Goal: Task Accomplishment & Management: Manage account settings

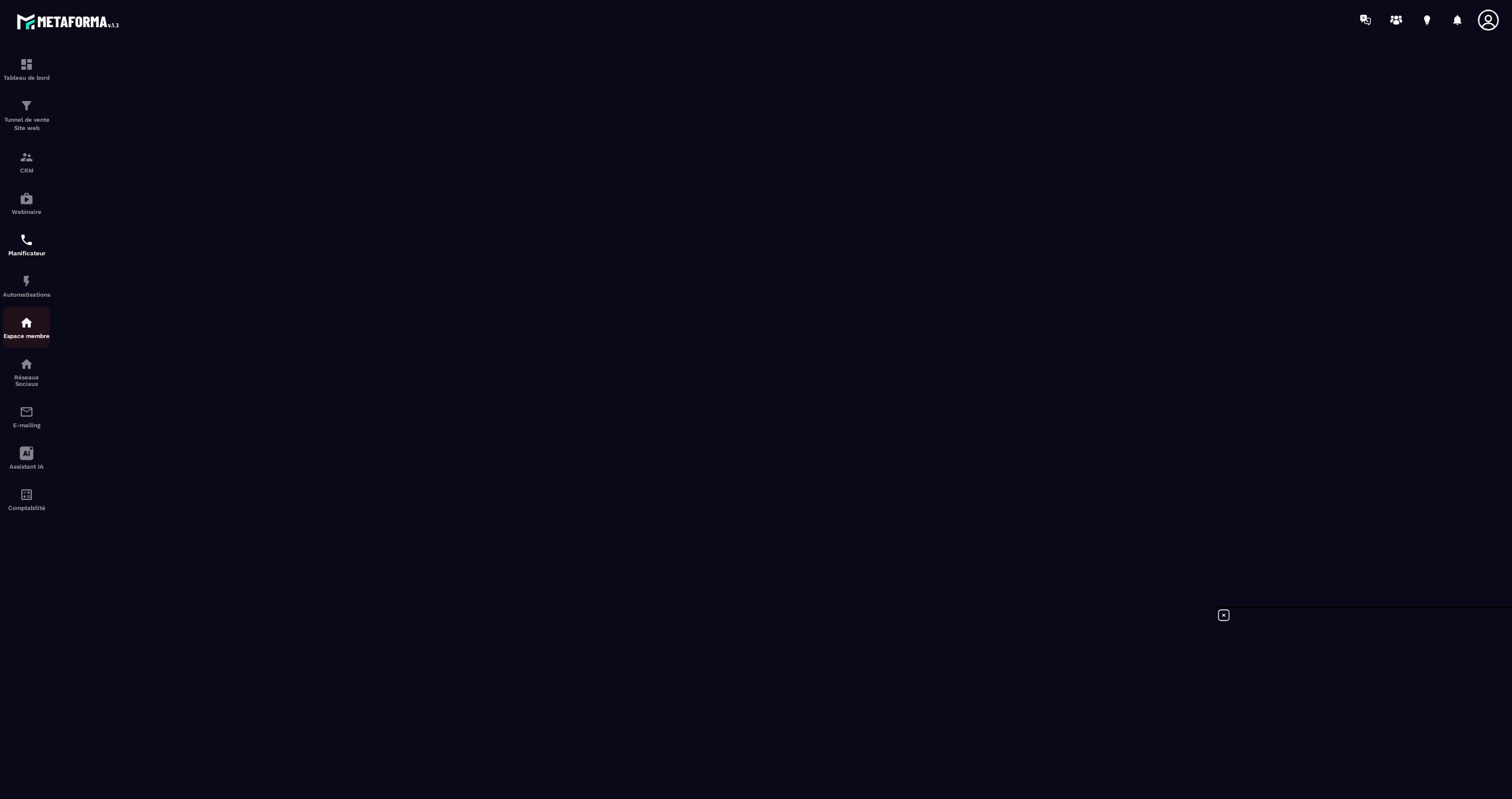
scroll to position [160, 0]
click at [26, 371] on img at bounding box center [27, 364] width 14 height 14
click at [25, 249] on div "Planificateur" at bounding box center [27, 245] width 47 height 24
click at [27, 418] on img at bounding box center [27, 412] width 14 height 14
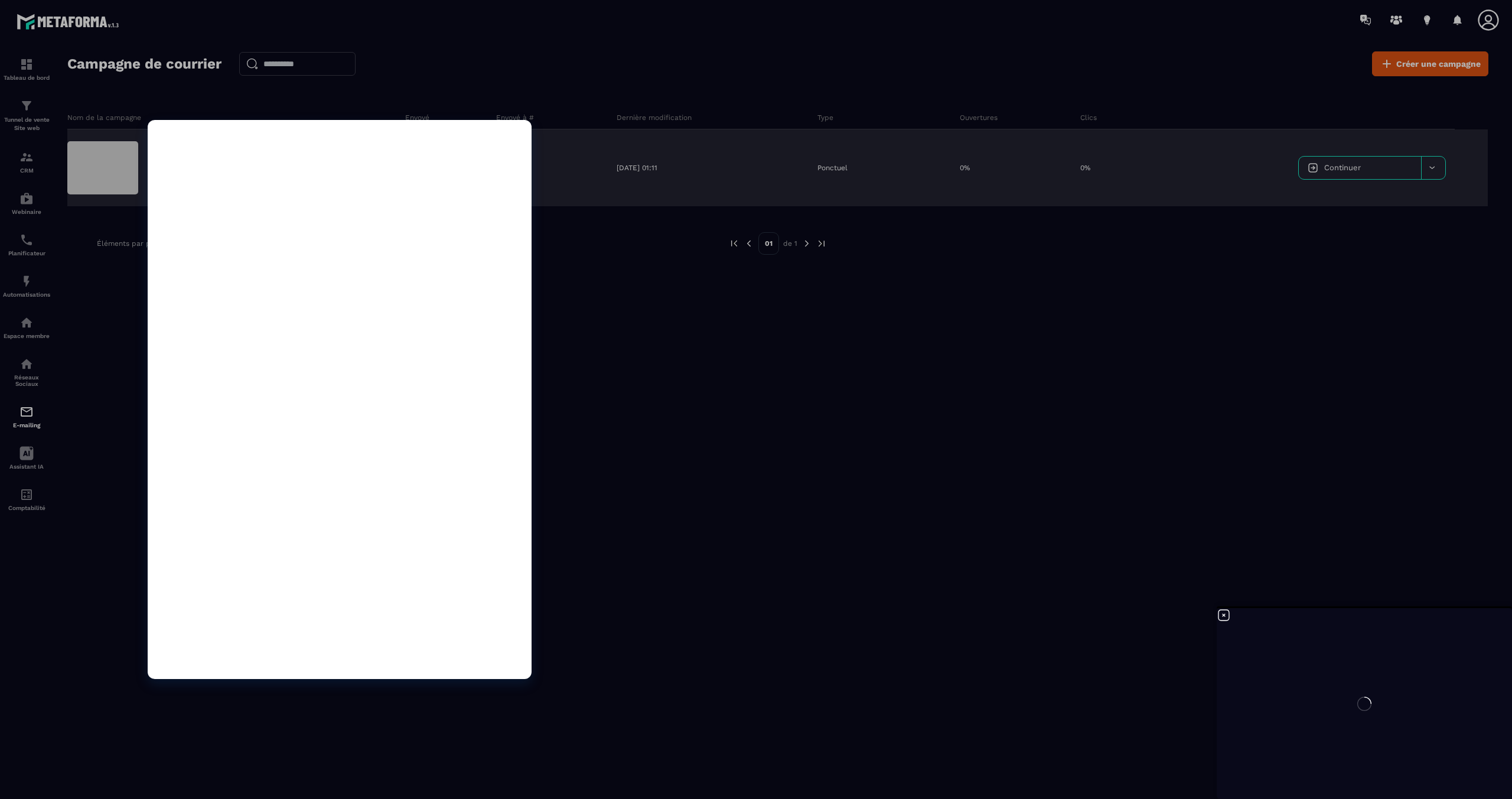
click at [106, 169] on div at bounding box center [103, 167] width 71 height 53
click at [124, 178] on div at bounding box center [103, 167] width 71 height 53
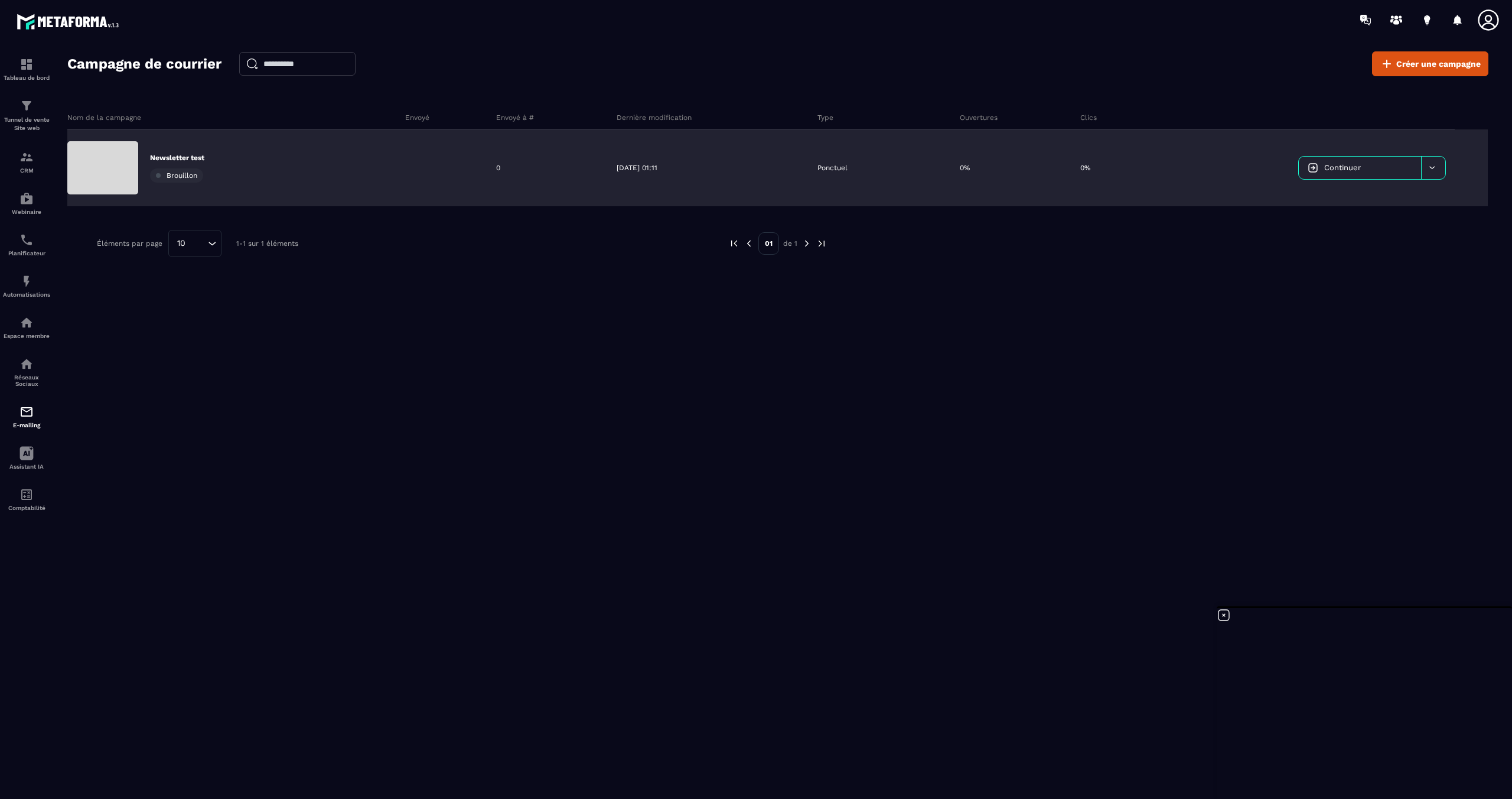
click at [1320, 170] on link "Continuer" at bounding box center [1360, 168] width 122 height 22
click at [1432, 169] on icon at bounding box center [1431, 167] width 9 height 9
click at [1320, 166] on link "Continuer" at bounding box center [1360, 168] width 122 height 22
click at [245, 149] on div "Newsletter test Brouillon" at bounding box center [232, 167] width 329 height 77
click at [183, 154] on p "Newsletter test" at bounding box center [177, 158] width 55 height 10
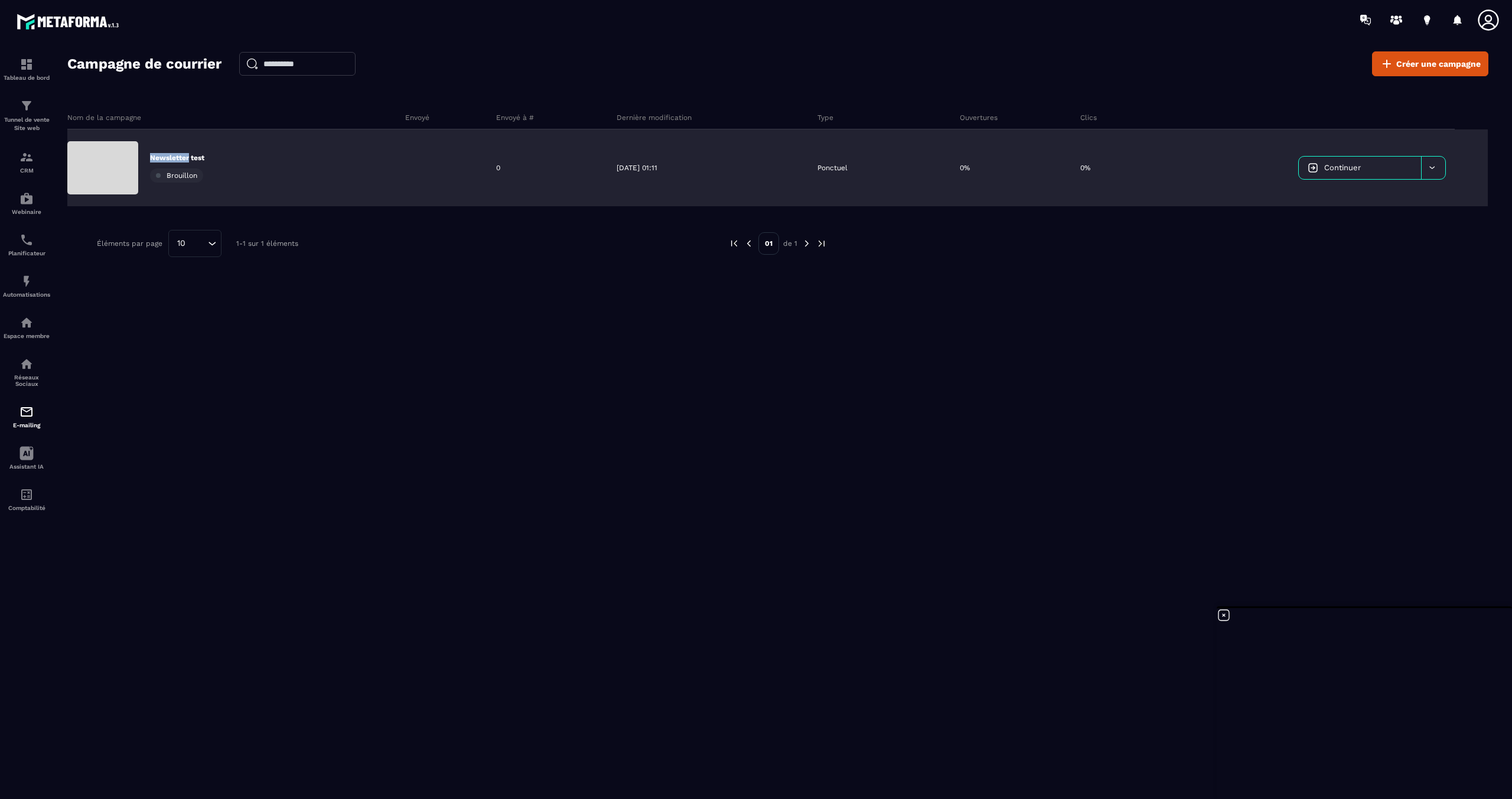
click at [183, 154] on p "Newsletter test" at bounding box center [177, 158] width 55 height 10
click at [1348, 169] on span "Continuer" at bounding box center [1343, 167] width 36 height 9
click at [1328, 169] on span "Continuer" at bounding box center [1343, 167] width 36 height 9
click at [1438, 167] on div at bounding box center [1433, 168] width 25 height 22
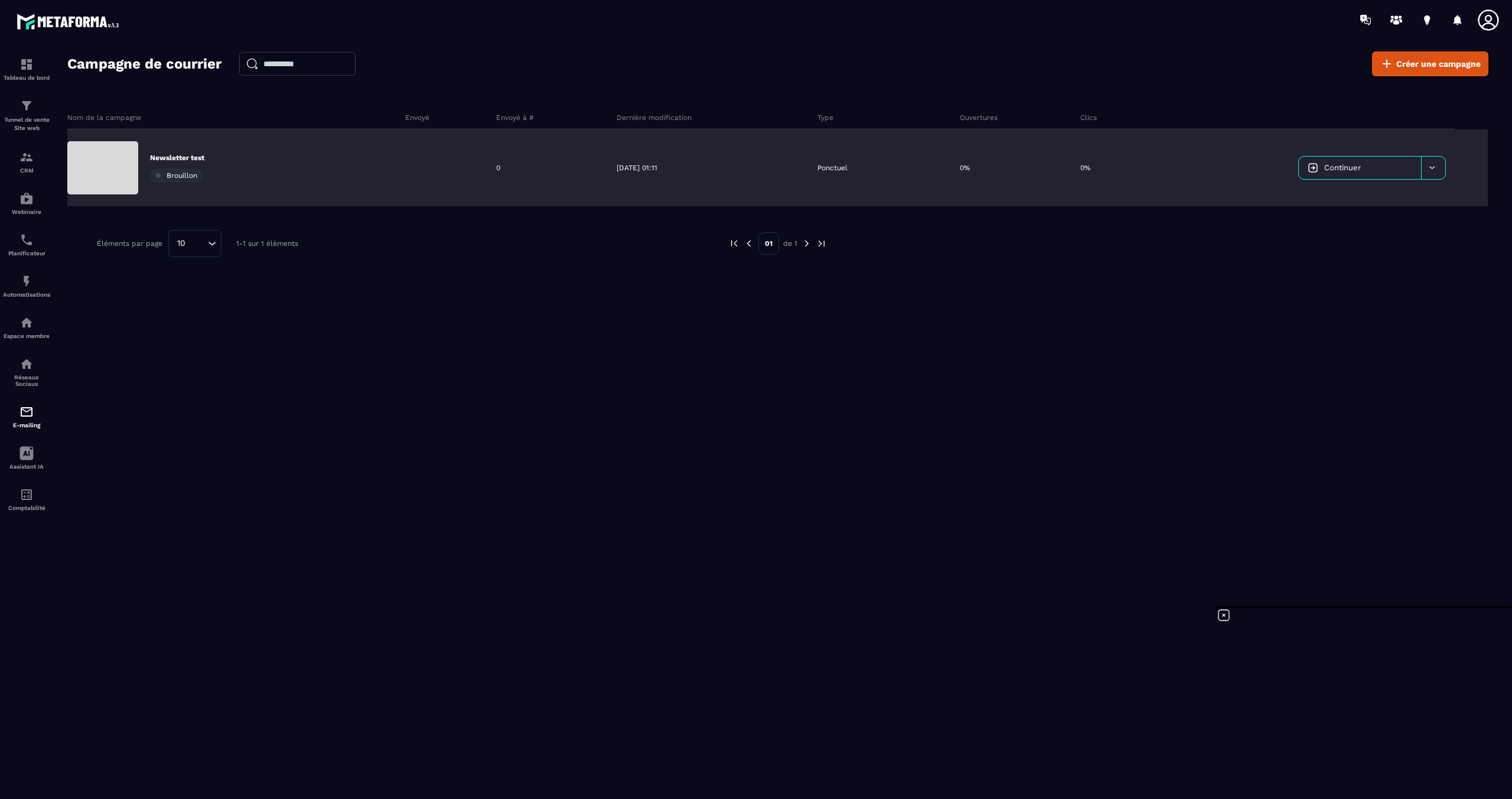
click at [1370, 166] on link "Continuer" at bounding box center [1360, 168] width 122 height 22
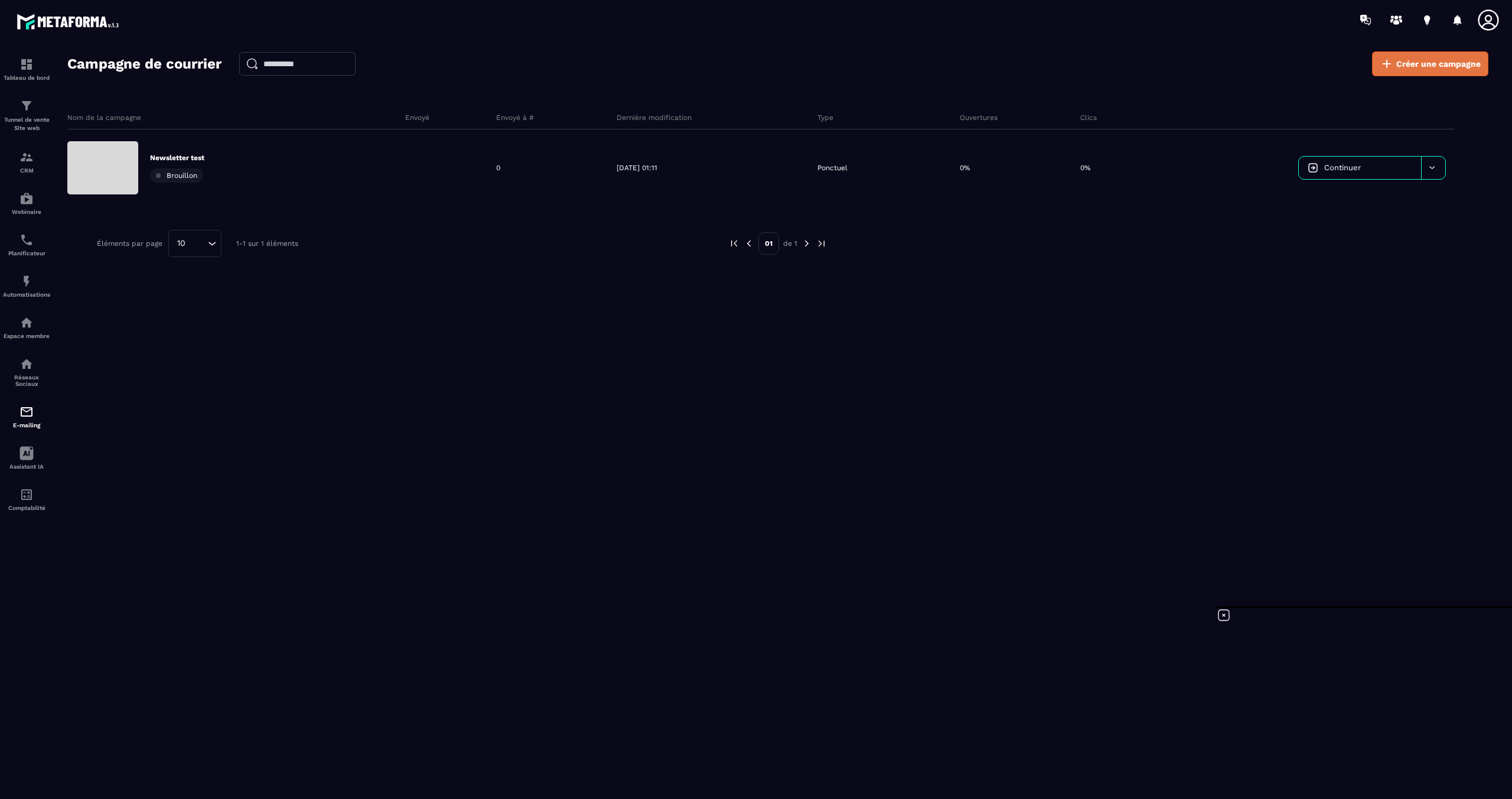
click at [1440, 66] on span "Créer une campagne" at bounding box center [1438, 63] width 85 height 12
click at [1438, 67] on span "Créer une campagne" at bounding box center [1438, 63] width 85 height 12
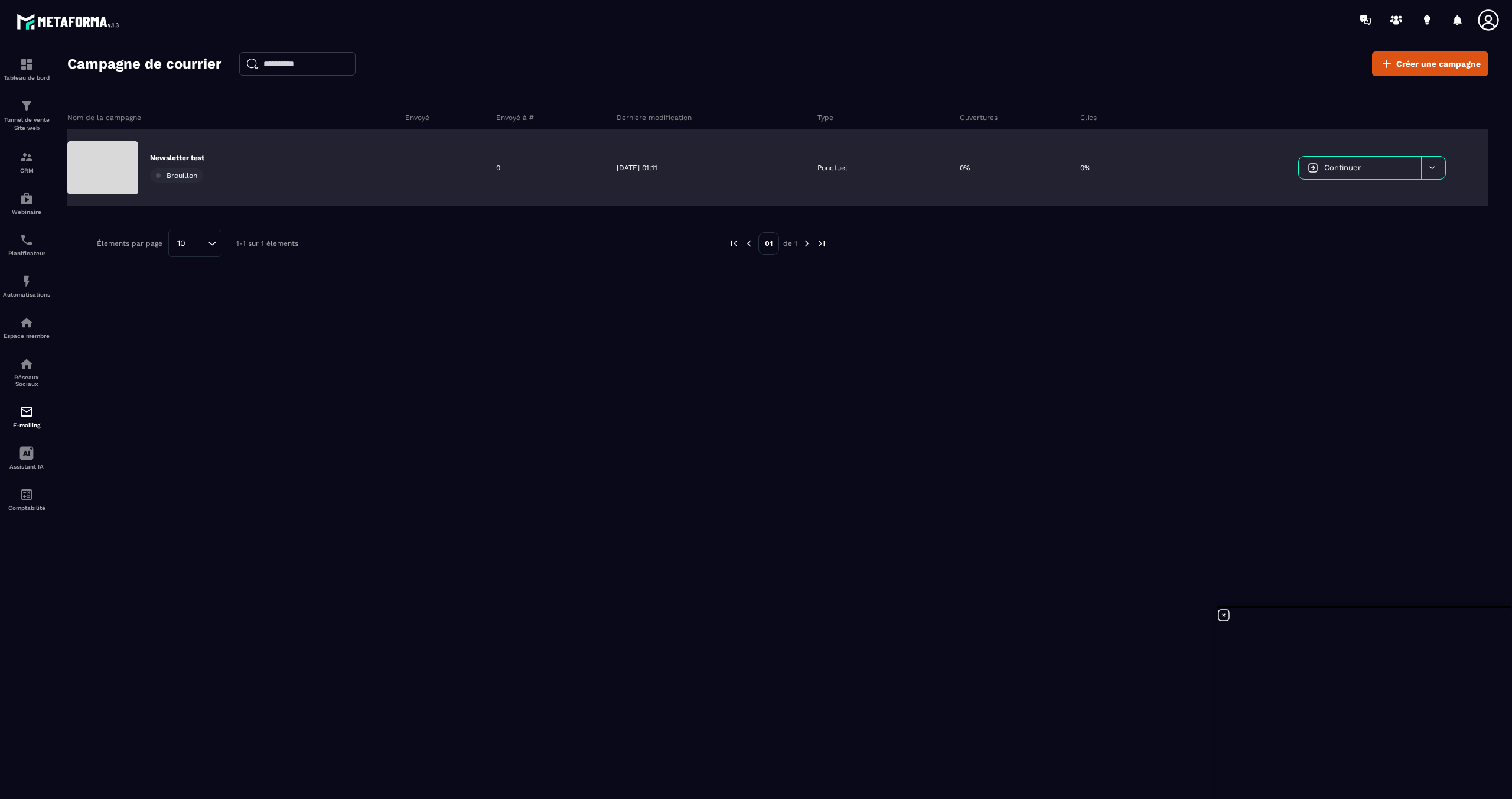
click at [1315, 169] on img at bounding box center [1313, 167] width 10 height 10
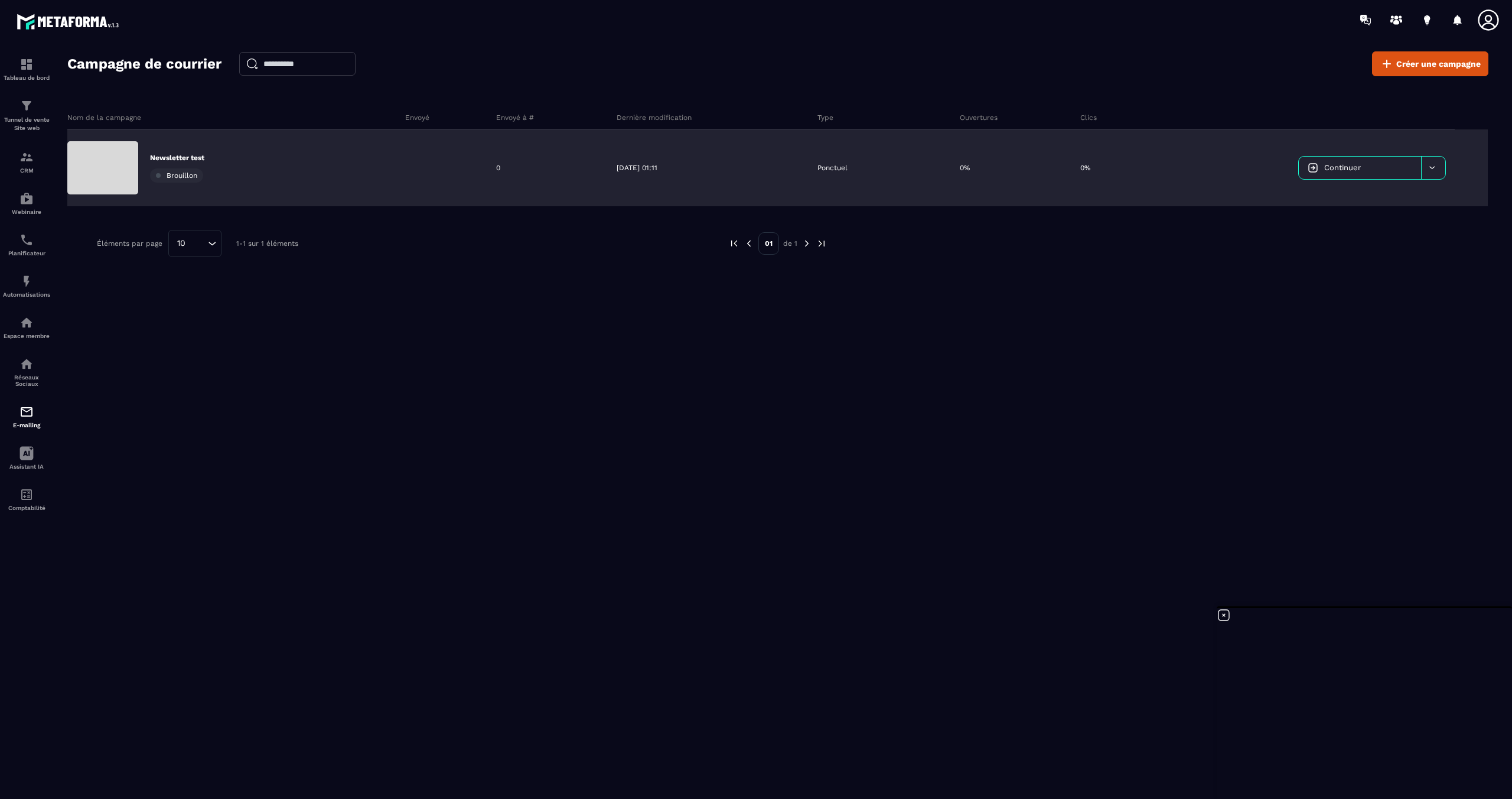
click at [1315, 169] on img at bounding box center [1313, 167] width 10 height 10
click at [1447, 169] on div "Continuer" at bounding box center [1313, 167] width 285 height 77
click at [1434, 168] on icon at bounding box center [1431, 167] width 9 height 9
click at [1371, 201] on span "Supprimer le campaign" at bounding box center [1353, 197] width 85 height 9
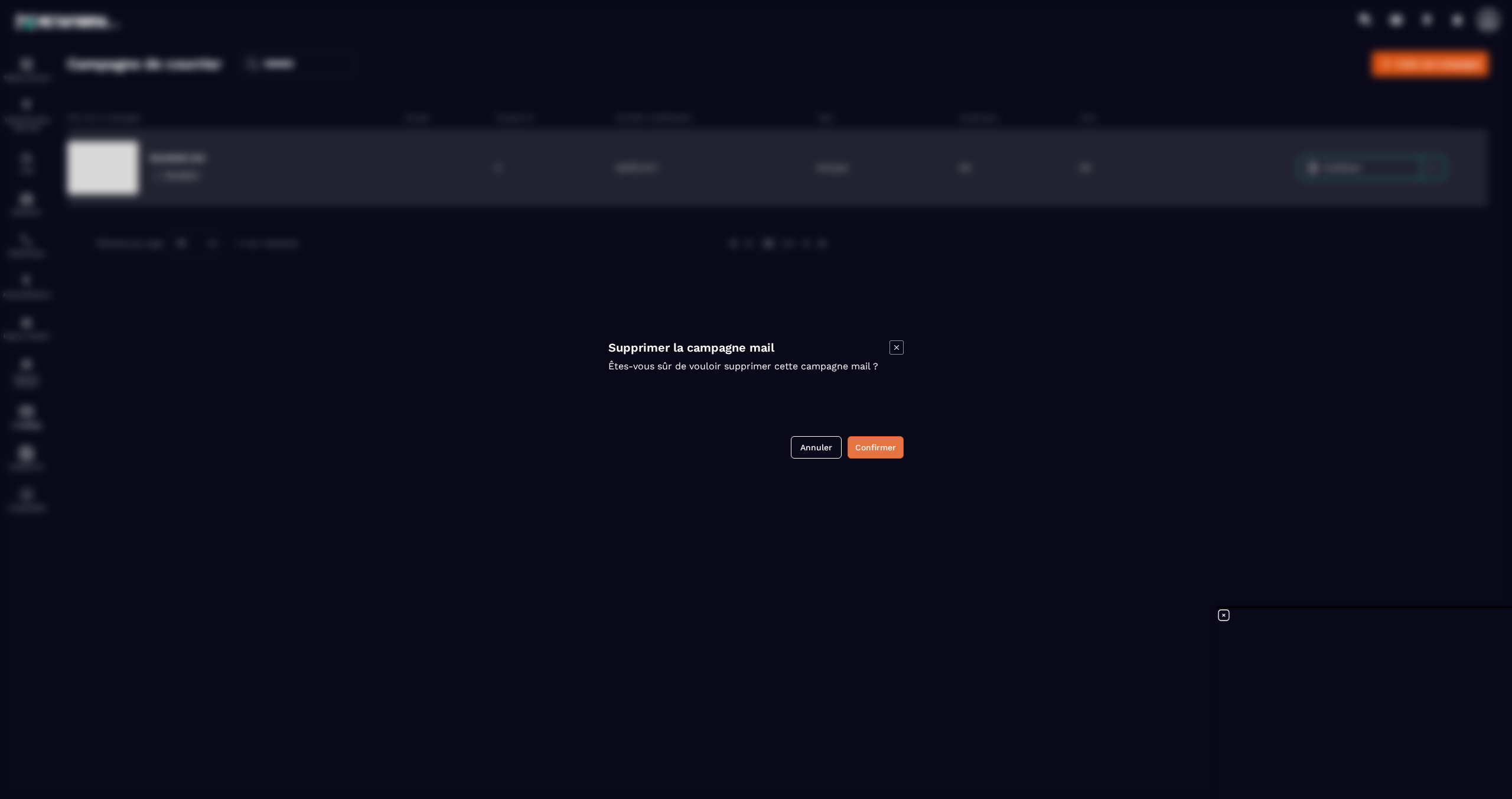
click at [869, 446] on button "Confirmer" at bounding box center [876, 447] width 56 height 22
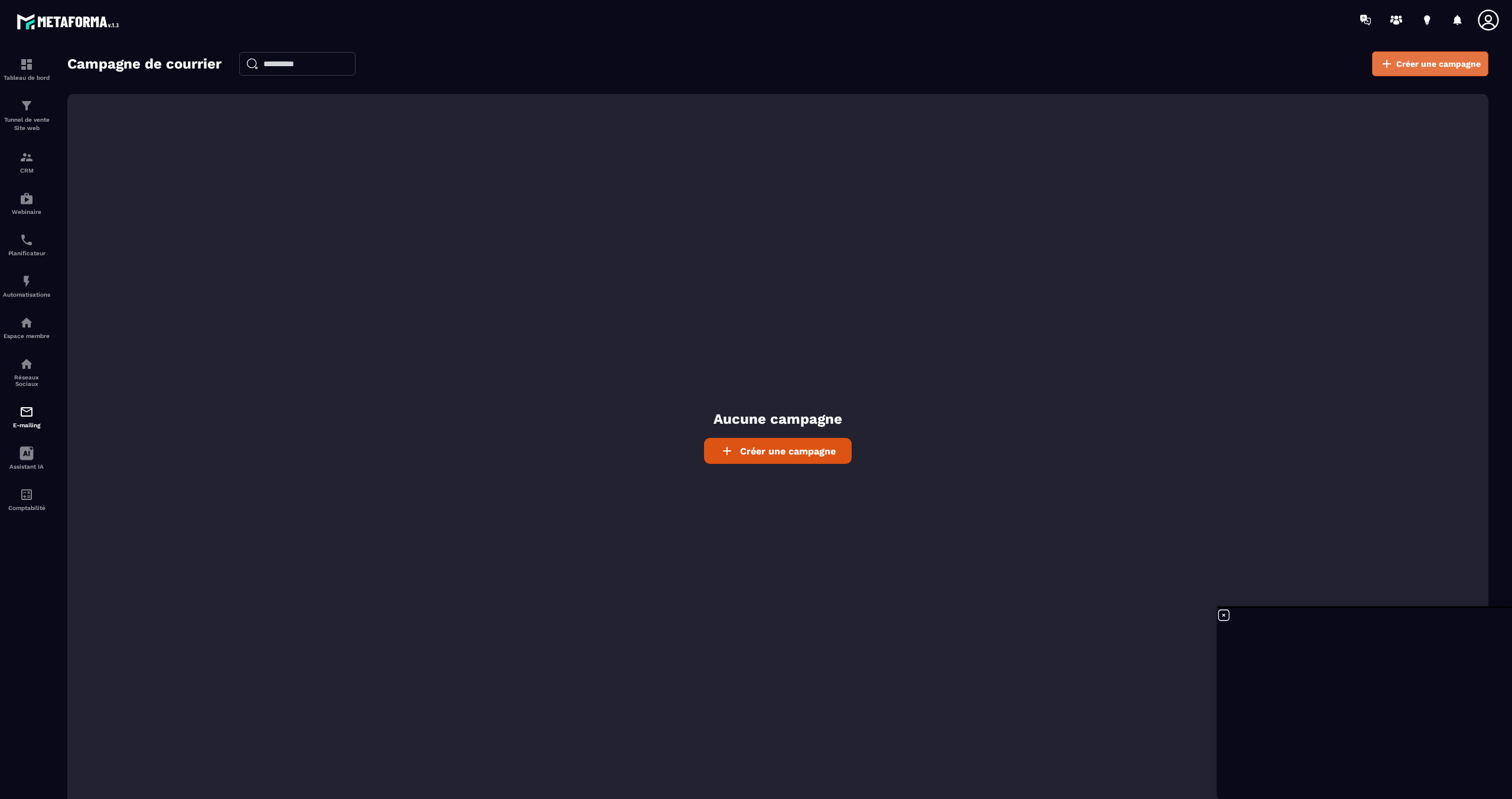
click at [1395, 67] on link "Créer une campagne" at bounding box center [1430, 63] width 116 height 25
click at [27, 329] on img at bounding box center [27, 322] width 14 height 14
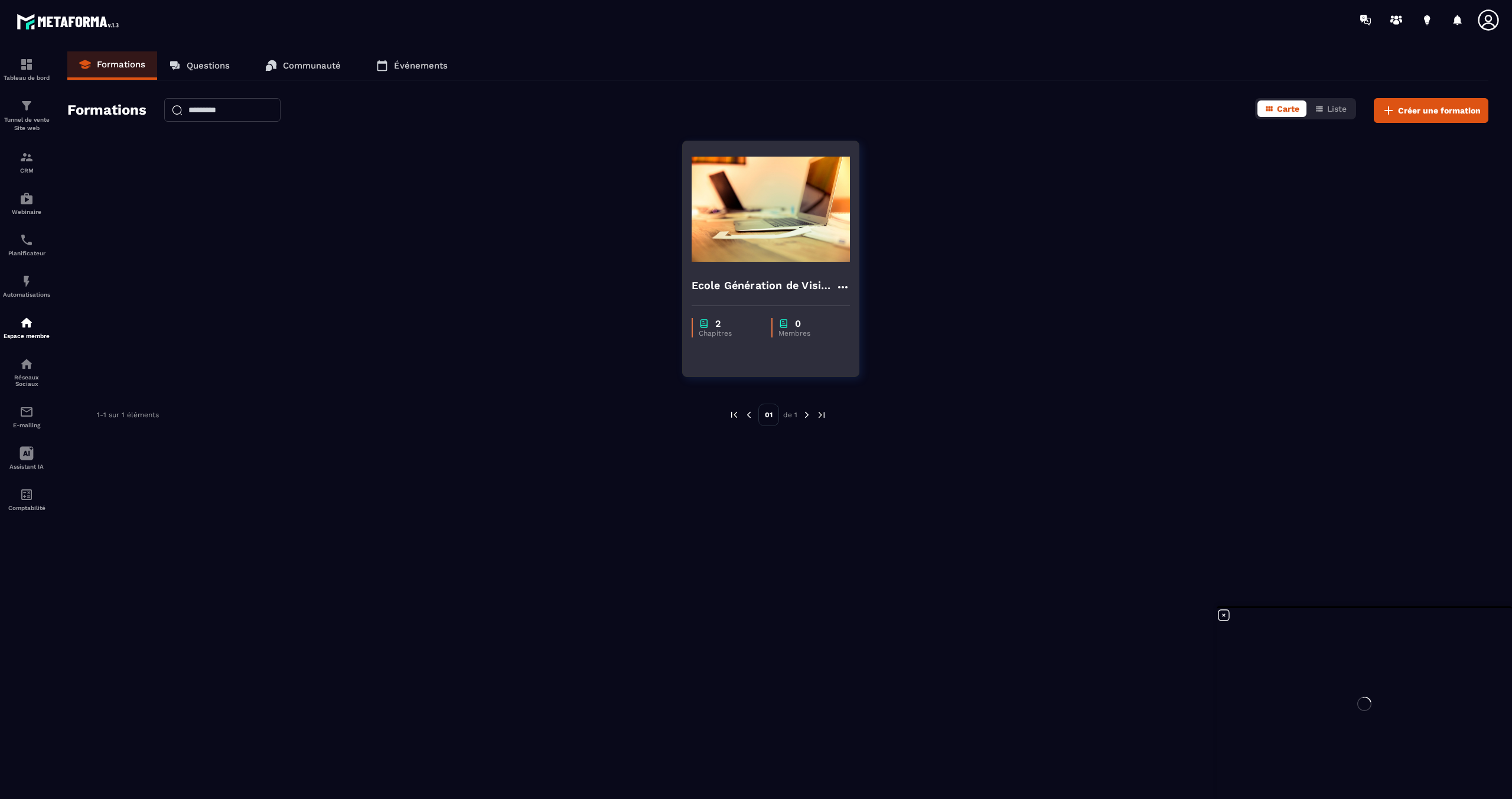
click at [806, 242] on img at bounding box center [771, 209] width 158 height 118
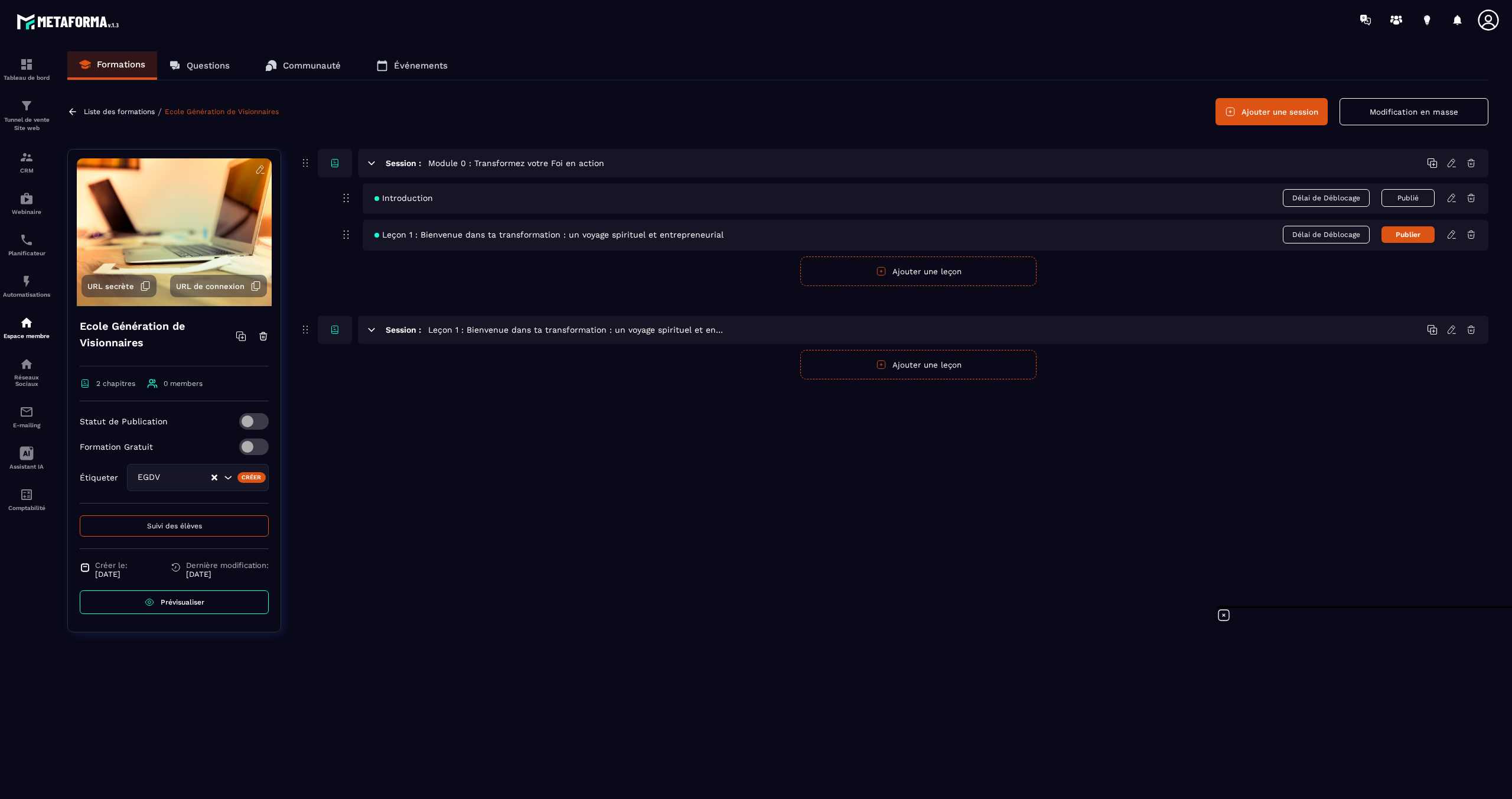
click at [258, 169] on icon at bounding box center [260, 169] width 10 height 10
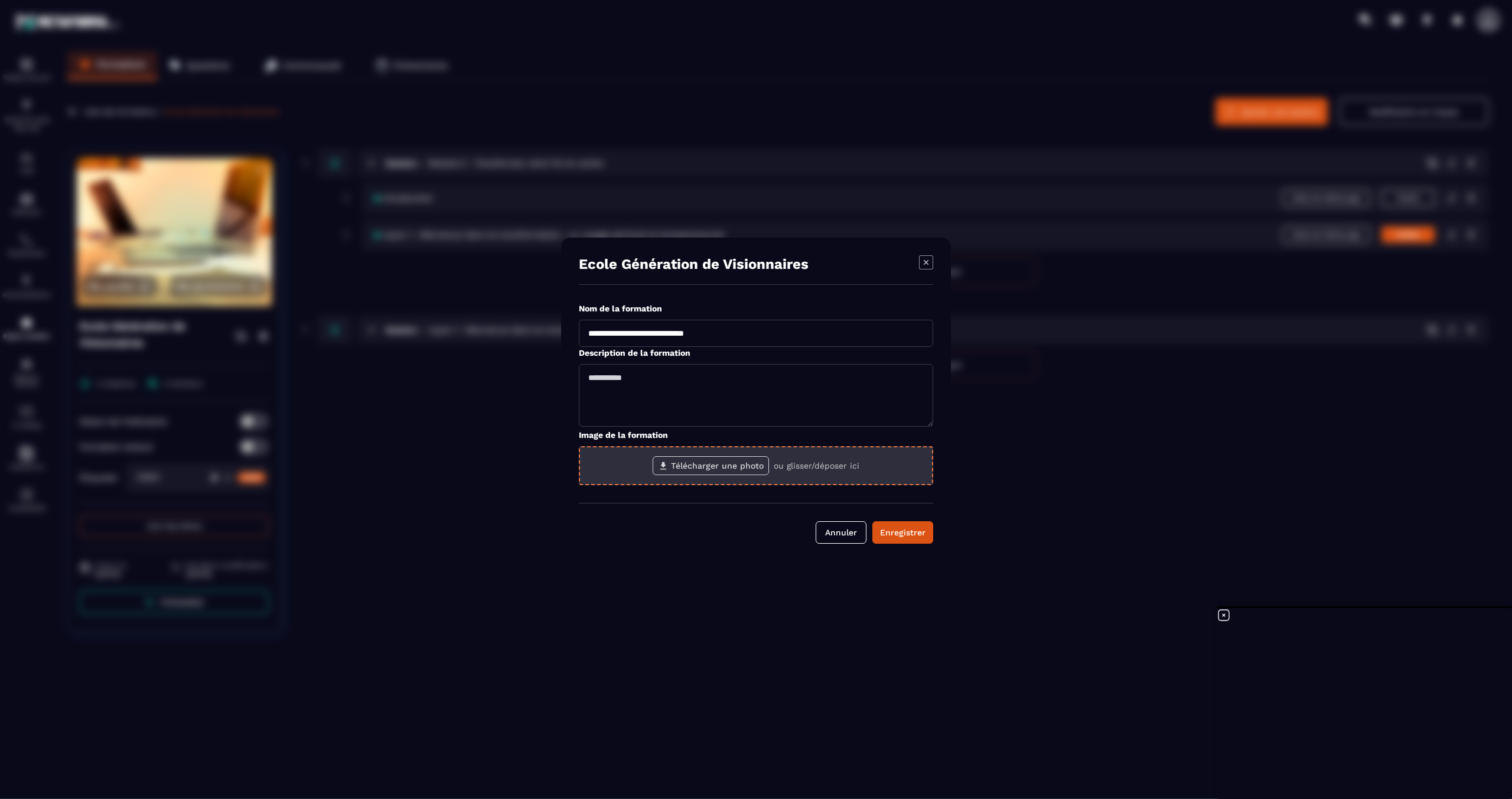
click at [746, 466] on label "Télécharger une photo" at bounding box center [710, 466] width 116 height 19
click at [0, 0] on input "Télécharger une photo" at bounding box center [0, 0] width 0 height 0
